Goal: Information Seeking & Learning: Learn about a topic

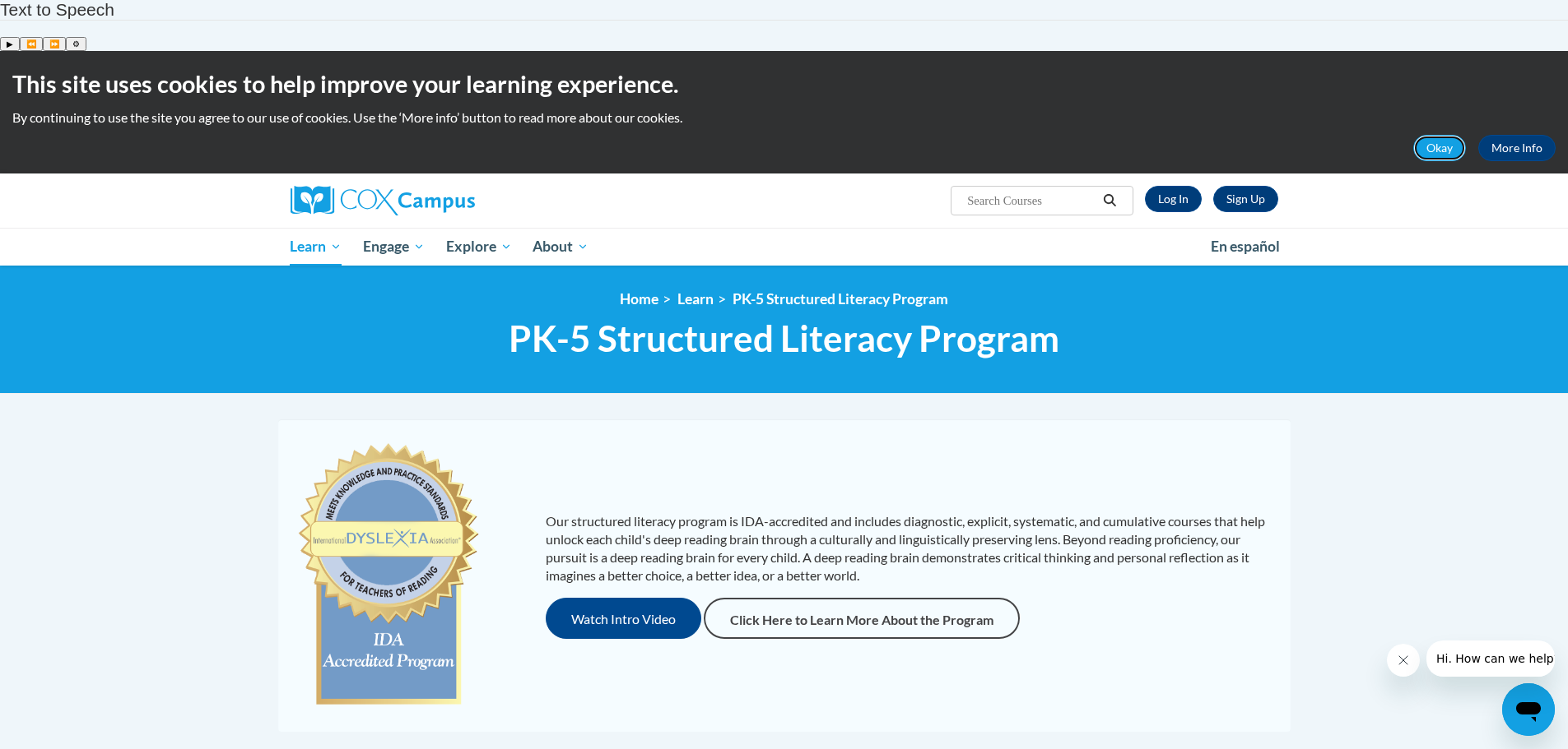
click at [1440, 135] on button "Okay" at bounding box center [1439, 148] width 53 height 26
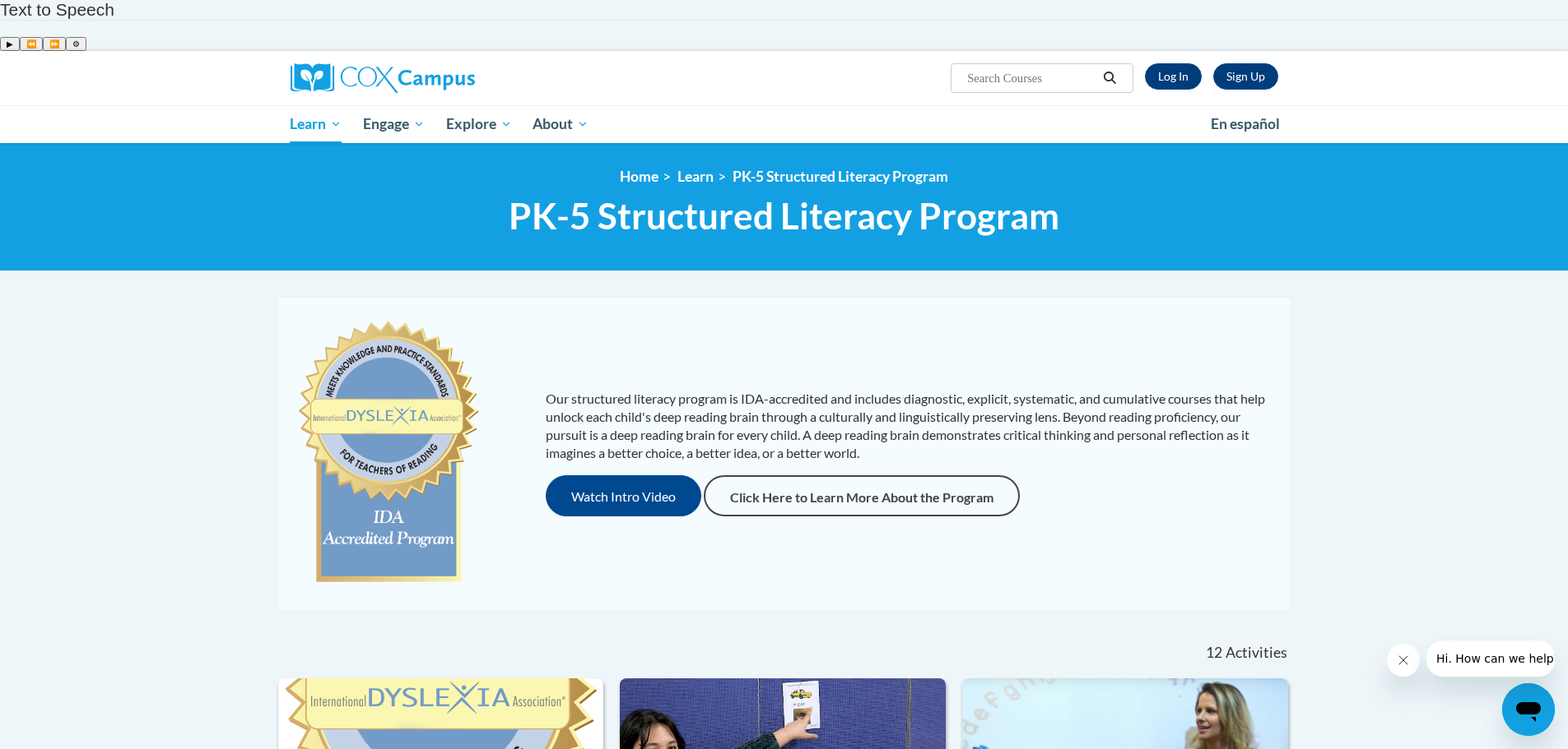
scroll to position [437, 0]
